Goal: Task Accomplishment & Management: Use online tool/utility

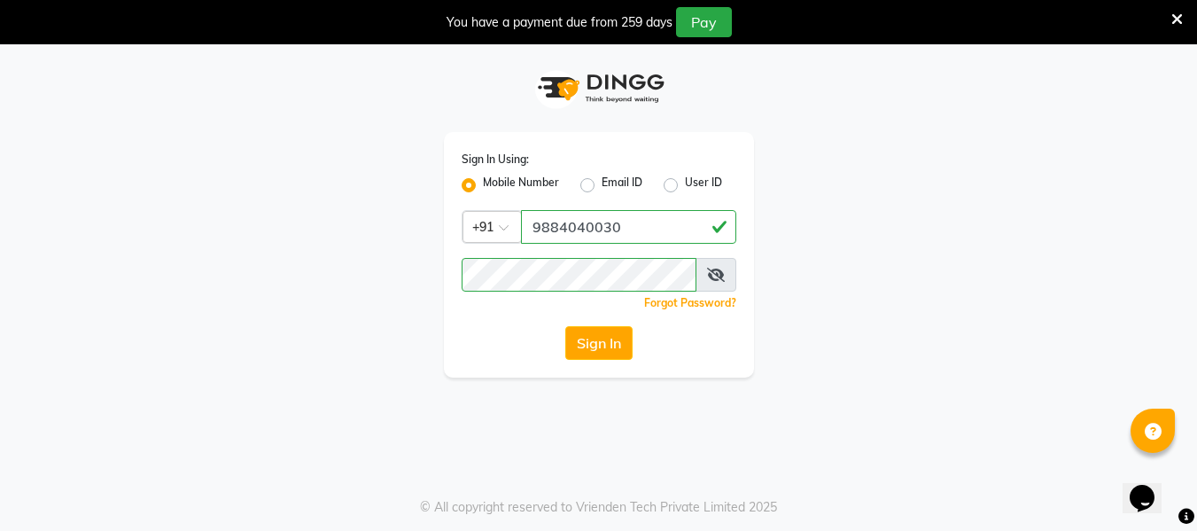
click at [607, 361] on div "Sign In Using: Mobile Number Email ID User ID Country Code × [PHONE_NUMBER] Rem…" at bounding box center [599, 254] width 310 height 245
click at [599, 352] on button "Sign In" at bounding box center [598, 343] width 67 height 34
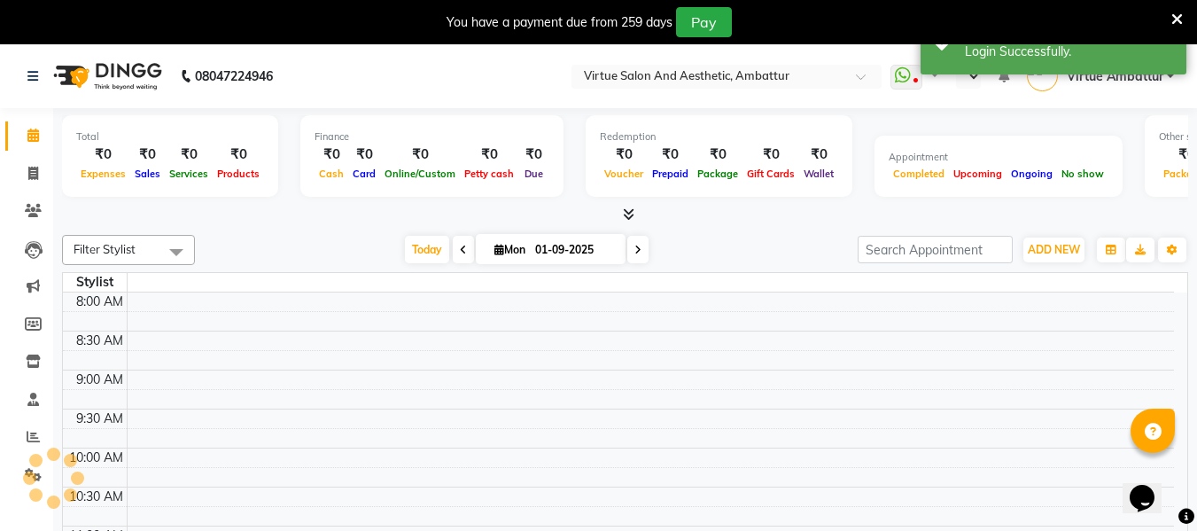
select select "en"
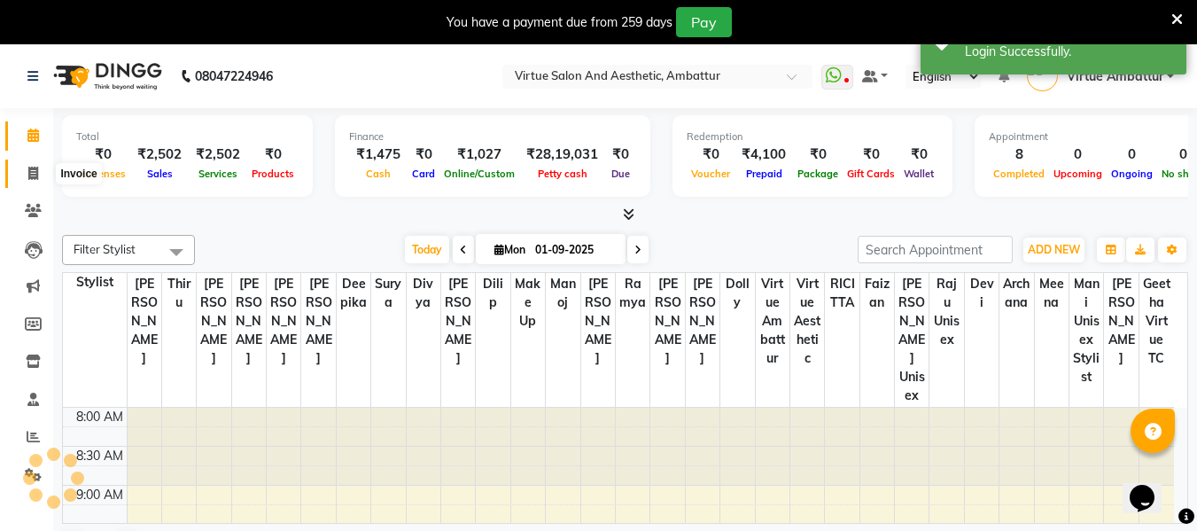
click at [40, 178] on span at bounding box center [33, 174] width 31 height 20
select select "service"
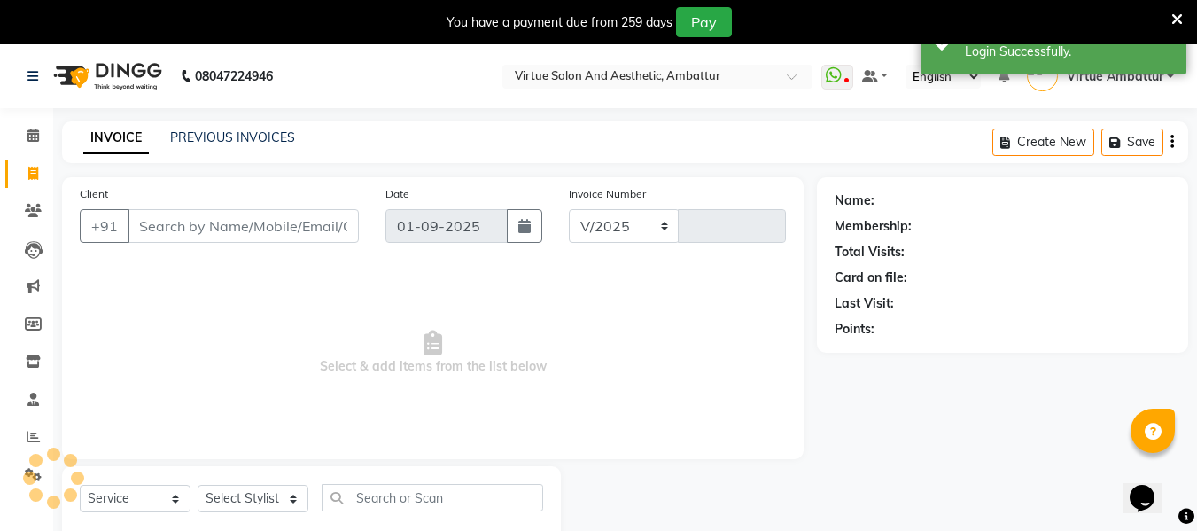
select select "5237"
type input "3151"
click at [200, 141] on link "PREVIOUS INVOICES" at bounding box center [232, 137] width 125 height 16
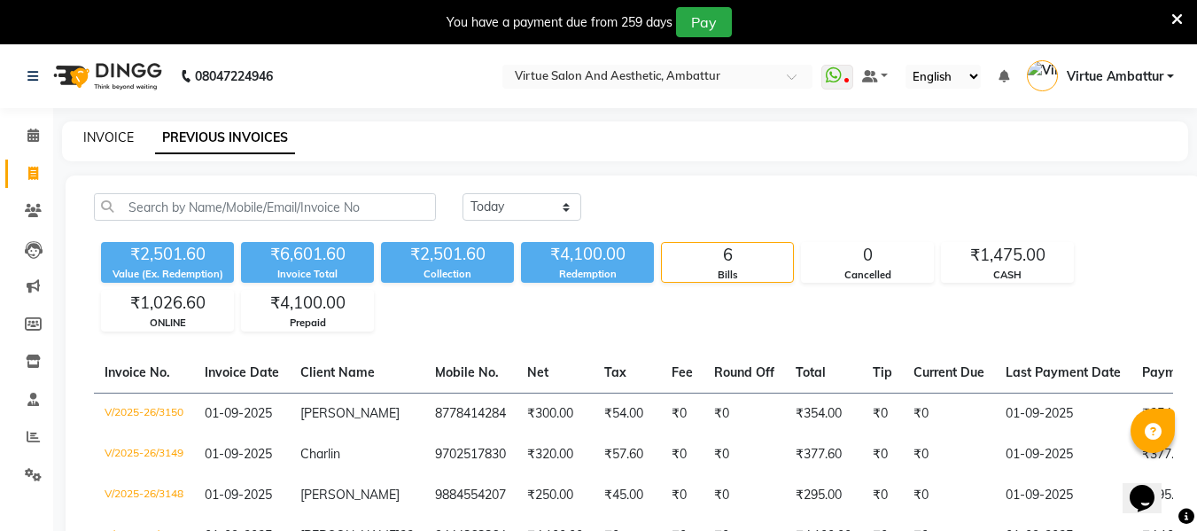
click at [101, 136] on link "INVOICE" at bounding box center [108, 137] width 51 height 16
select select "service"
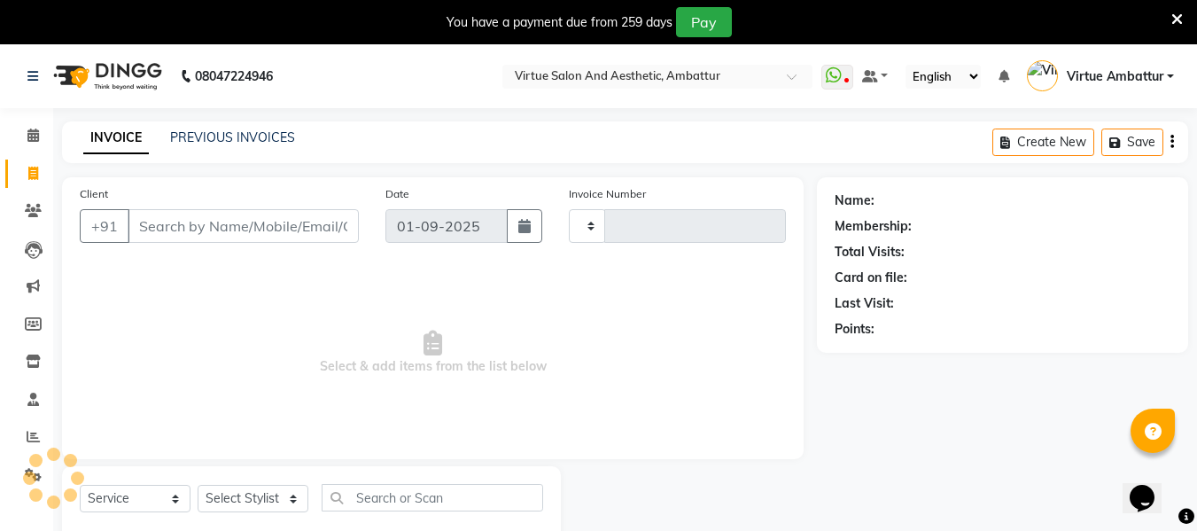
scroll to position [46, 0]
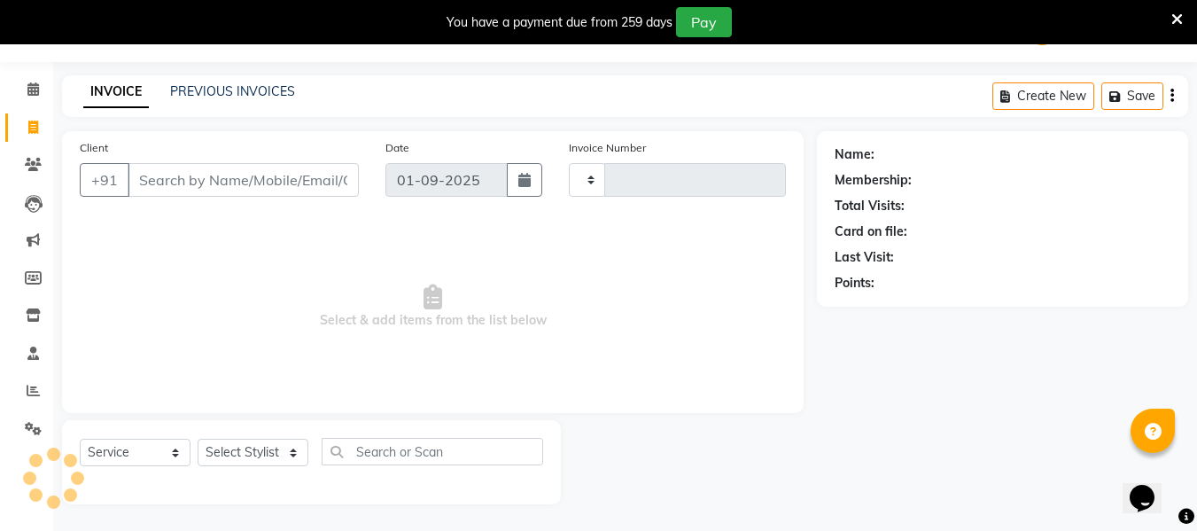
type input "3151"
select select "5237"
